Goal: Transaction & Acquisition: Purchase product/service

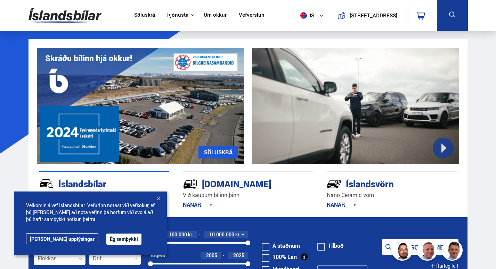
click at [106, 242] on button "Ég samþykki" at bounding box center [123, 238] width 35 height 11
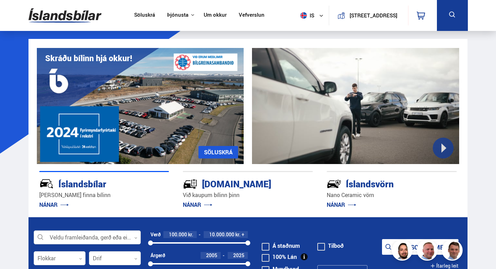
click at [66, 238] on div at bounding box center [87, 238] width 107 height 14
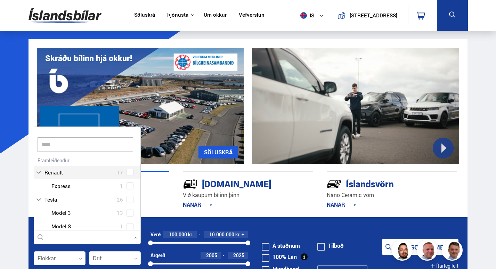
type input "*****"
click at [56, 226] on div at bounding box center [94, 226] width 89 height 10
click at [130, 227] on div "Tesla Model 3 13 Tesla Model S 1 Tesla Model X 4 Tesla Model Y 8" at bounding box center [87, 206] width 106 height 54
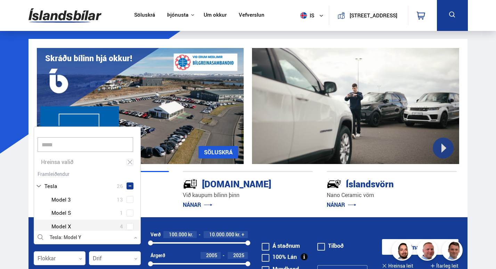
click at [130, 227] on span at bounding box center [129, 226] width 7 height 7
drag, startPoint x: 130, startPoint y: 227, endPoint x: 96, endPoint y: 227, distance: 33.7
click at [96, 227] on div "Tesla Model X 4" at bounding box center [87, 226] width 106 height 14
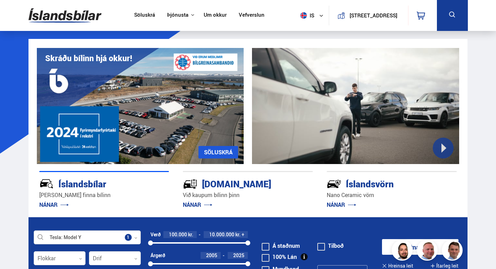
click at [111, 233] on div at bounding box center [87, 238] width 107 height 14
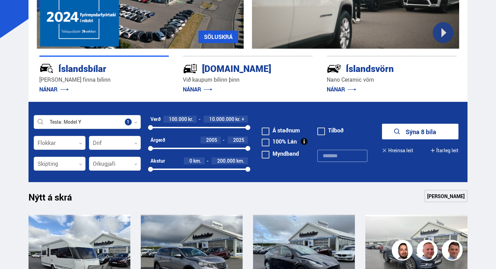
scroll to position [130, 0]
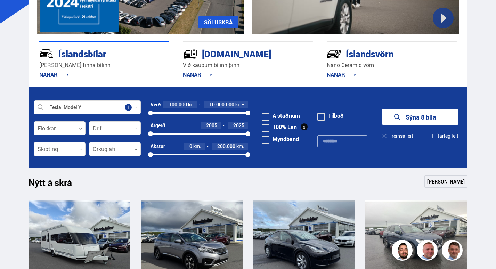
click at [406, 114] on button "Sýna 8 bíla" at bounding box center [420, 117] width 76 height 16
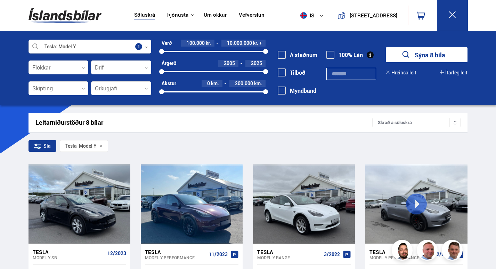
click at [146, 46] on icon at bounding box center [145, 46] width 3 height 3
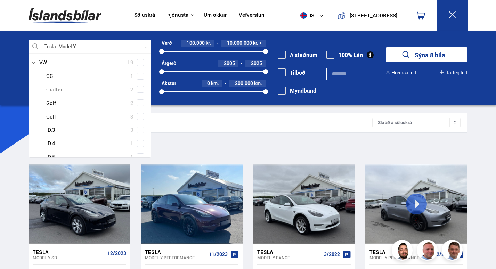
scroll to position [199, 0]
click at [140, 75] on span at bounding box center [140, 75] width 3 height 3
type input "*"
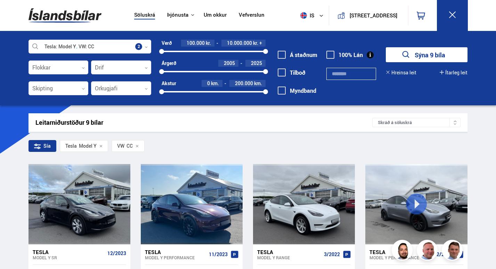
click at [414, 57] on button "Sýna 9 bíla" at bounding box center [426, 54] width 82 height 15
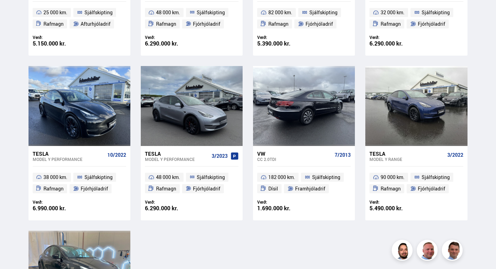
scroll to position [264, 0]
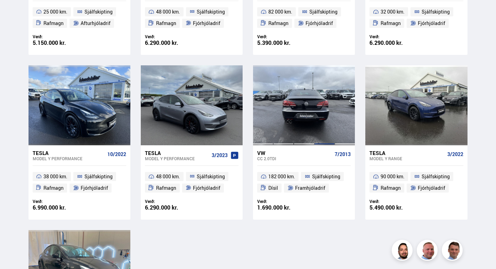
click at [322, 111] on div at bounding box center [324, 105] width 20 height 80
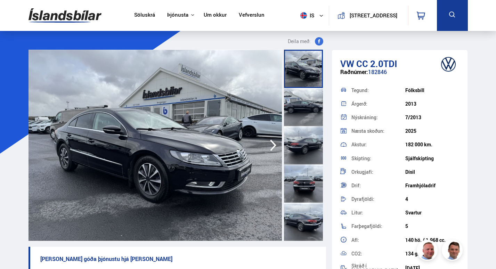
click at [273, 145] on icon "button" at bounding box center [273, 145] width 14 height 17
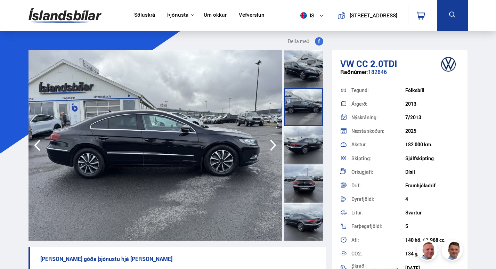
click at [273, 145] on icon "button" at bounding box center [273, 145] width 14 height 17
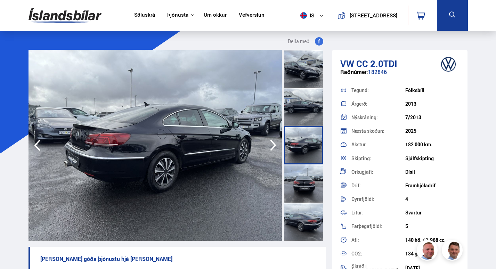
click at [273, 145] on icon "button" at bounding box center [273, 145] width 14 height 17
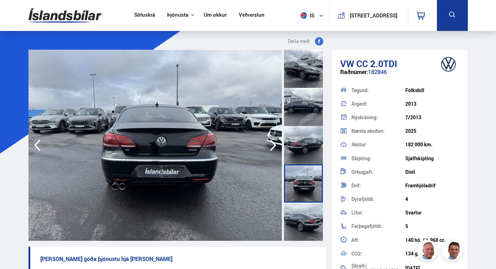
click at [273, 145] on icon "button" at bounding box center [273, 145] width 14 height 17
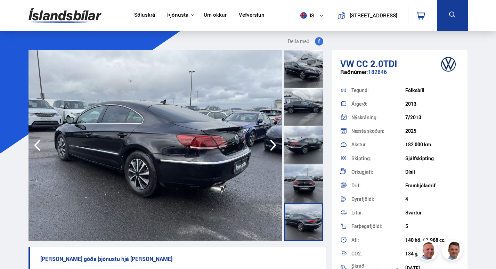
click at [273, 145] on icon "button" at bounding box center [273, 145] width 14 height 17
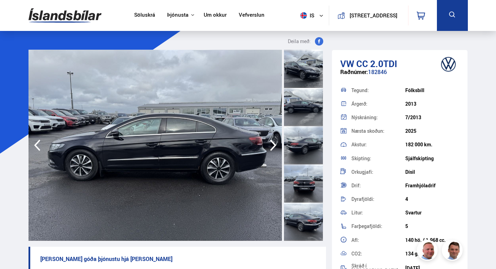
click at [273, 145] on icon "button" at bounding box center [273, 145] width 14 height 17
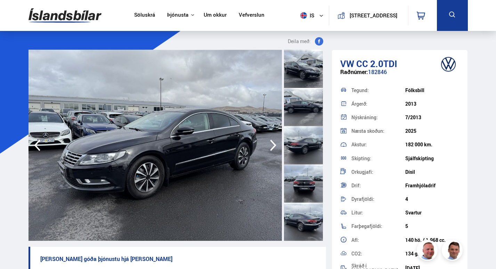
click at [273, 145] on icon "button" at bounding box center [273, 145] width 14 height 17
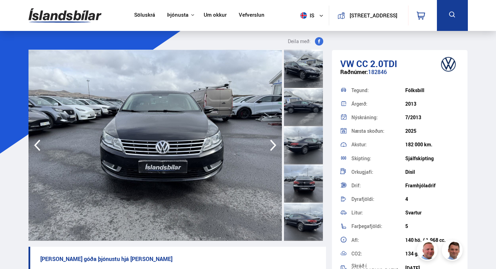
click at [273, 145] on icon "button" at bounding box center [273, 145] width 14 height 17
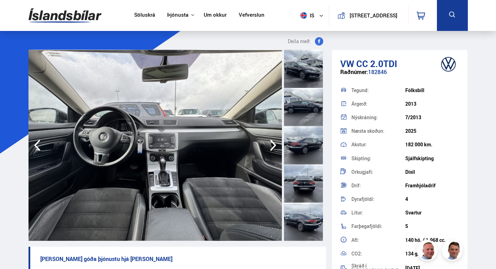
click at [273, 145] on icon "button" at bounding box center [273, 145] width 14 height 17
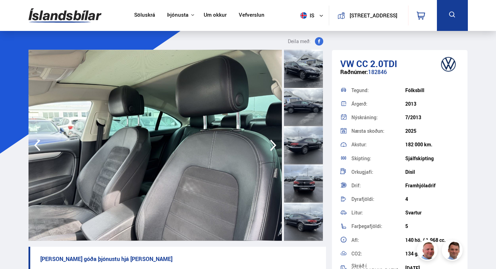
click at [273, 145] on icon "button" at bounding box center [273, 145] width 14 height 17
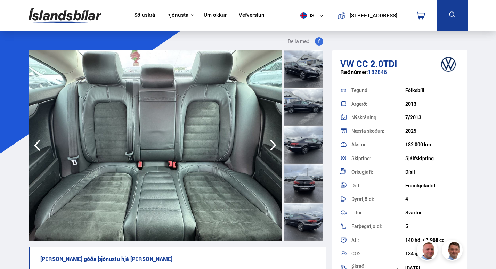
click at [273, 145] on icon "button" at bounding box center [273, 145] width 14 height 17
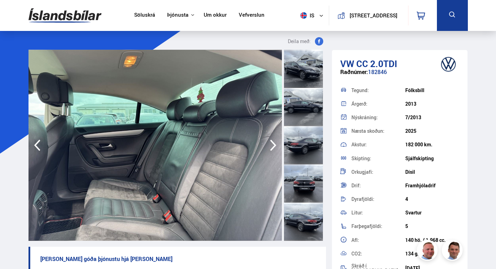
click at [273, 145] on icon "button" at bounding box center [273, 145] width 14 height 17
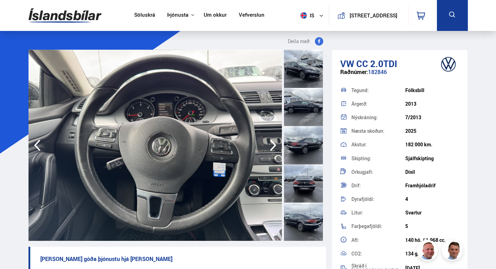
click at [273, 145] on icon "button" at bounding box center [273, 145] width 14 height 17
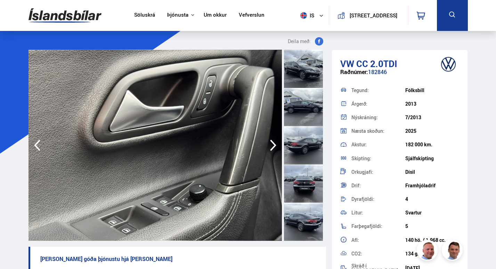
click at [273, 145] on icon "button" at bounding box center [273, 145] width 14 height 17
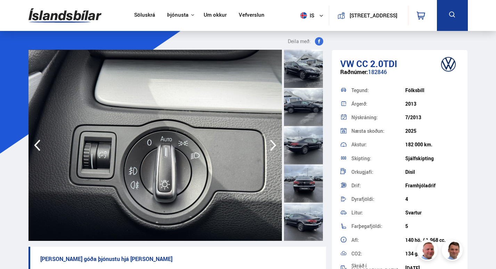
click at [273, 145] on icon "button" at bounding box center [273, 145] width 14 height 17
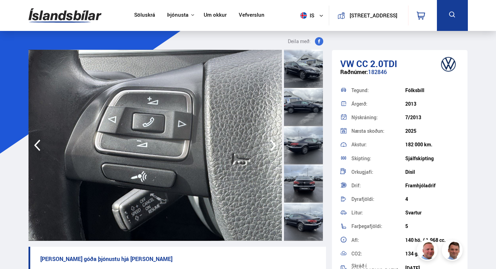
click at [273, 145] on icon "button" at bounding box center [273, 145] width 14 height 17
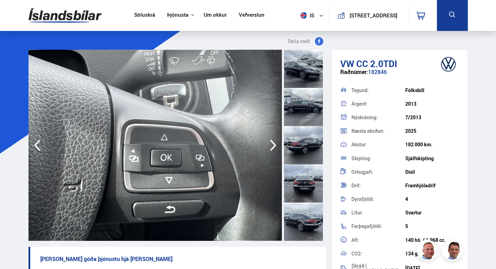
click at [273, 145] on icon "button" at bounding box center [273, 145] width 14 height 17
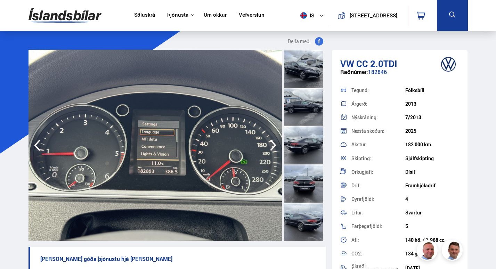
click at [273, 145] on icon "button" at bounding box center [273, 145] width 14 height 17
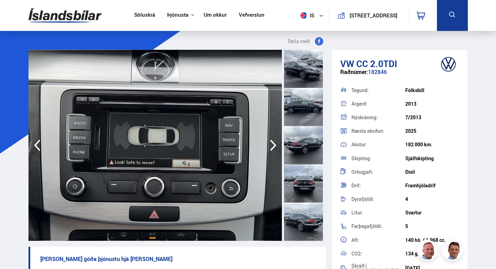
click at [273, 145] on icon "button" at bounding box center [273, 145] width 14 height 17
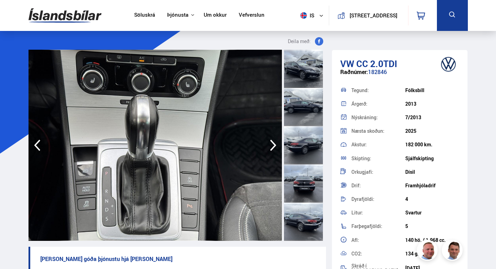
click at [273, 145] on icon "button" at bounding box center [273, 145] width 14 height 17
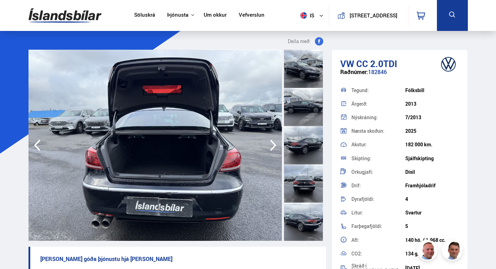
click at [273, 145] on icon "button" at bounding box center [273, 145] width 14 height 17
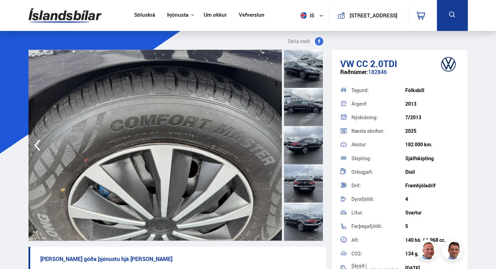
click at [273, 145] on img at bounding box center [154, 145] width 253 height 191
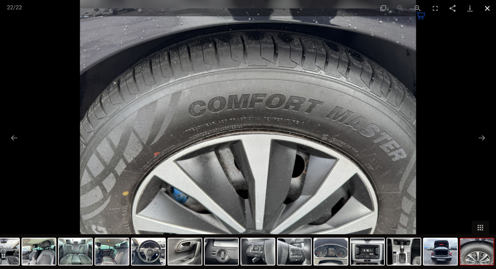
click at [483, 9] on button "Close gallery" at bounding box center [486, 8] width 17 height 16
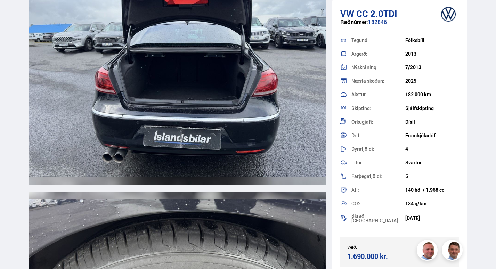
scroll to position [5788, 0]
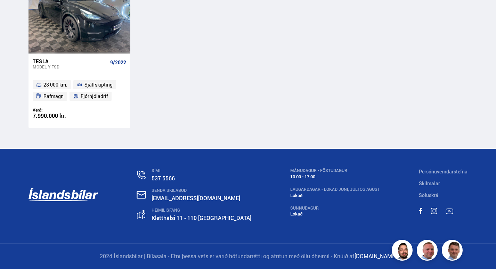
scroll to position [338, 0]
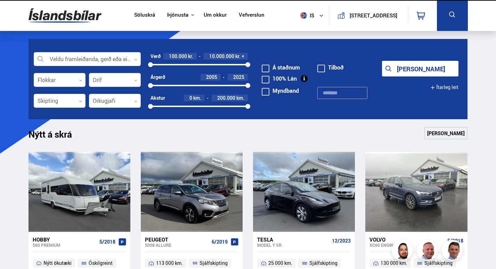
scroll to position [56, 0]
